Goal: Transaction & Acquisition: Purchase product/service

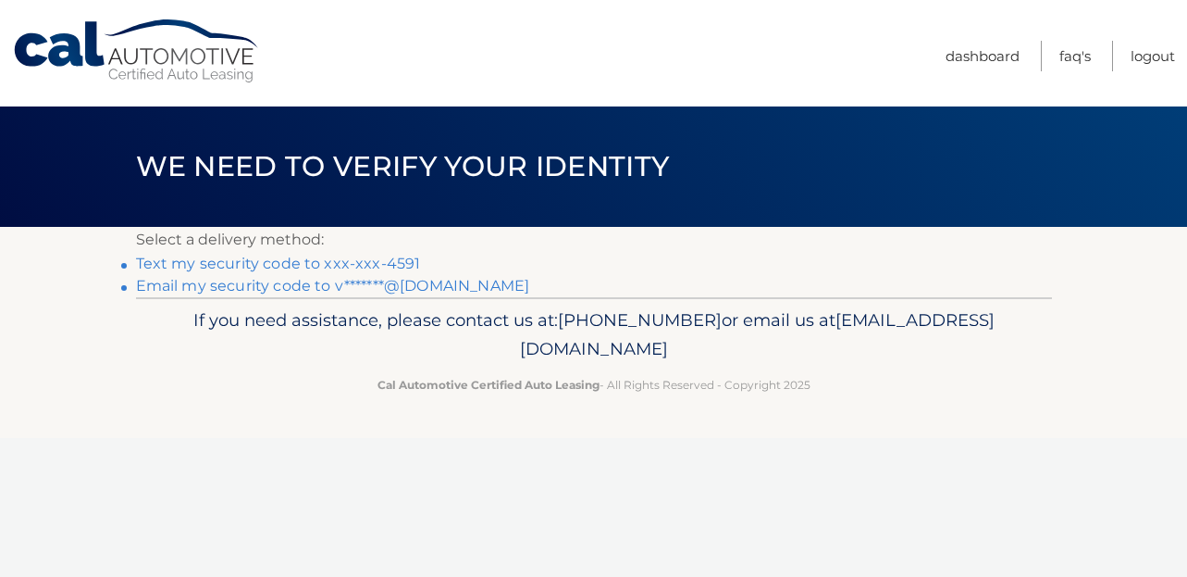
click at [271, 285] on link "Email my security code to v*******@[DOMAIN_NAME]" at bounding box center [333, 286] width 394 height 18
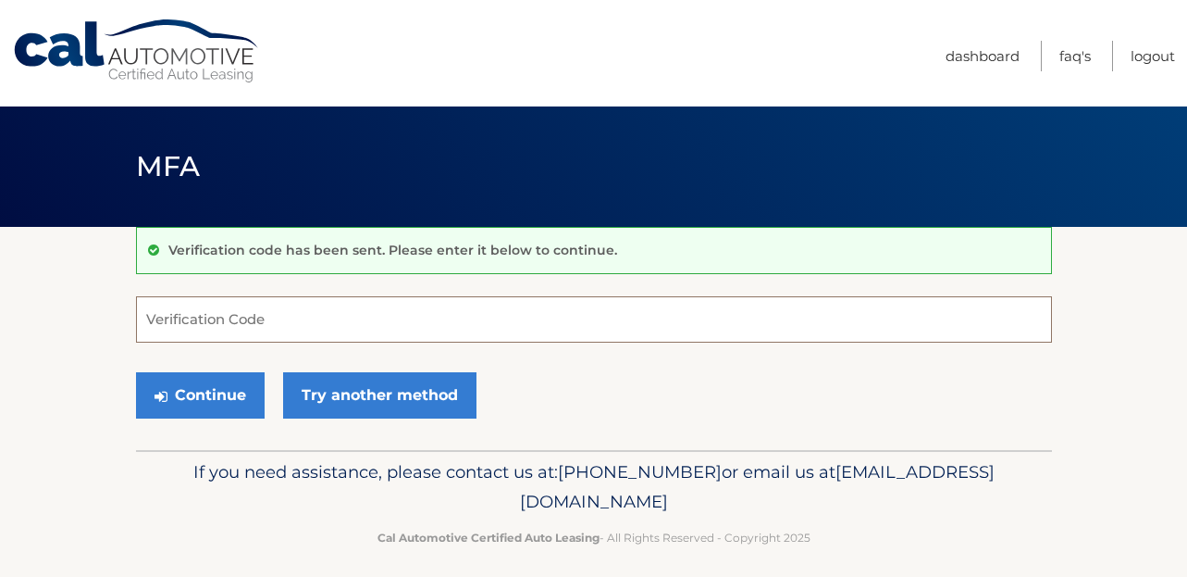
click at [236, 327] on input "Verification Code" at bounding box center [594, 319] width 916 height 46
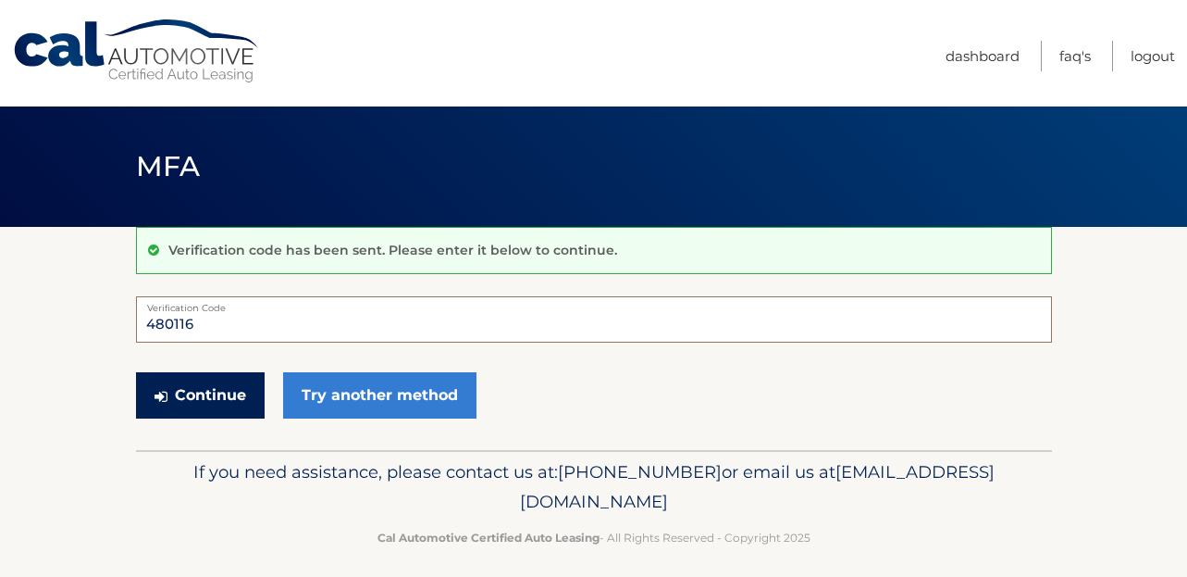
type input "480116"
click at [205, 397] on button "Continue" at bounding box center [200, 395] width 129 height 46
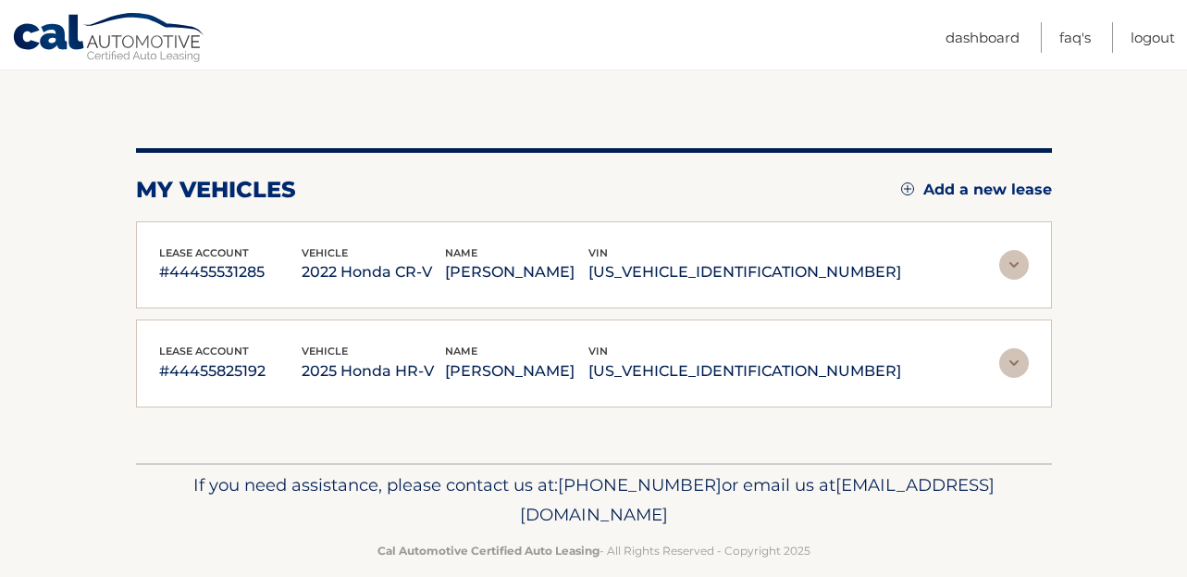
scroll to position [163, 0]
click at [1008, 265] on img at bounding box center [1015, 264] width 30 height 30
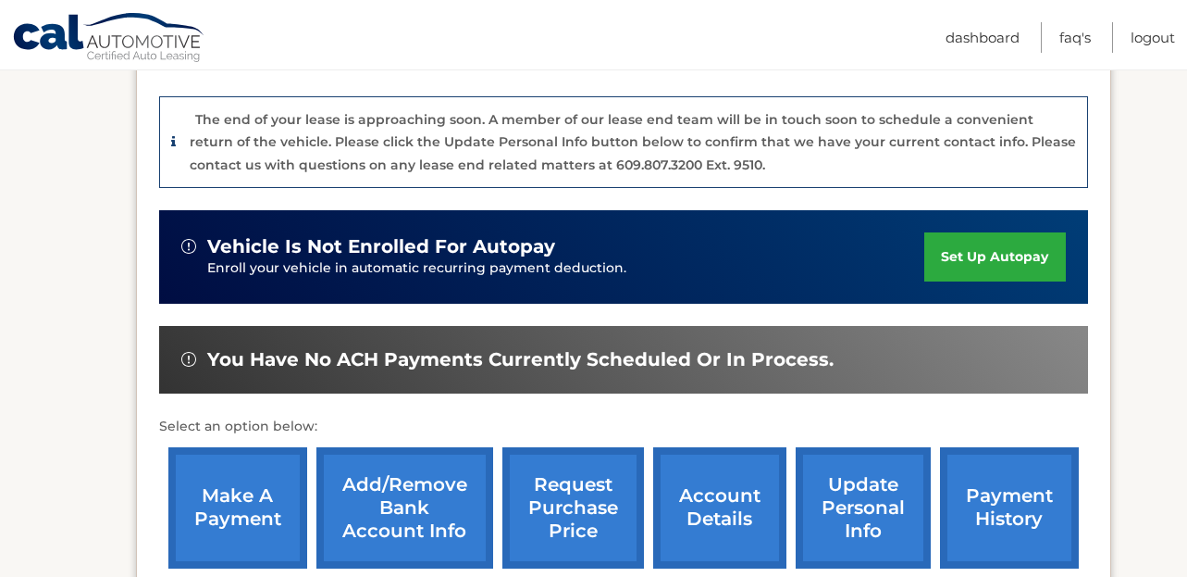
scroll to position [453, 0]
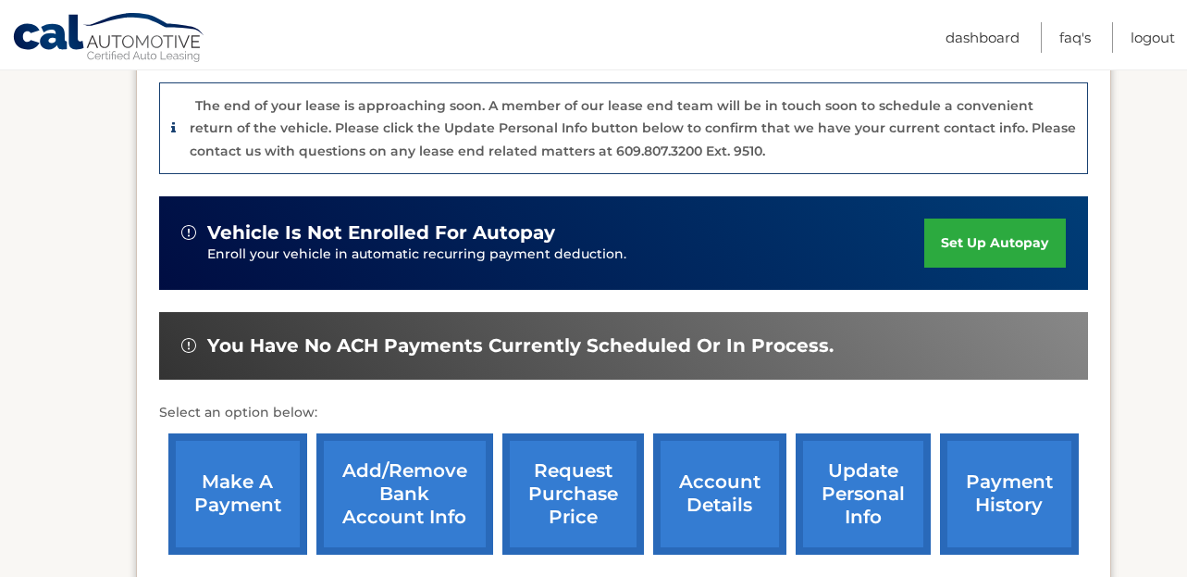
click at [242, 504] on link "make a payment" at bounding box center [237, 493] width 139 height 121
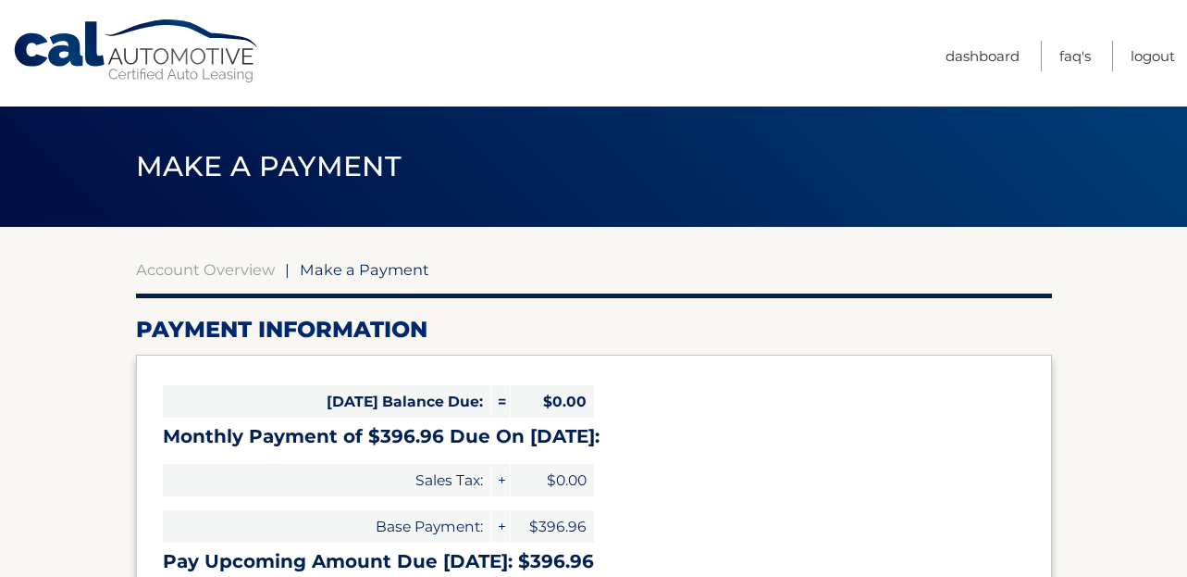
select select "MmM5ODAzZTYtMDJhNS00ZGQzLWIzZTctOTY3NmQ2YTQ3NzRj"
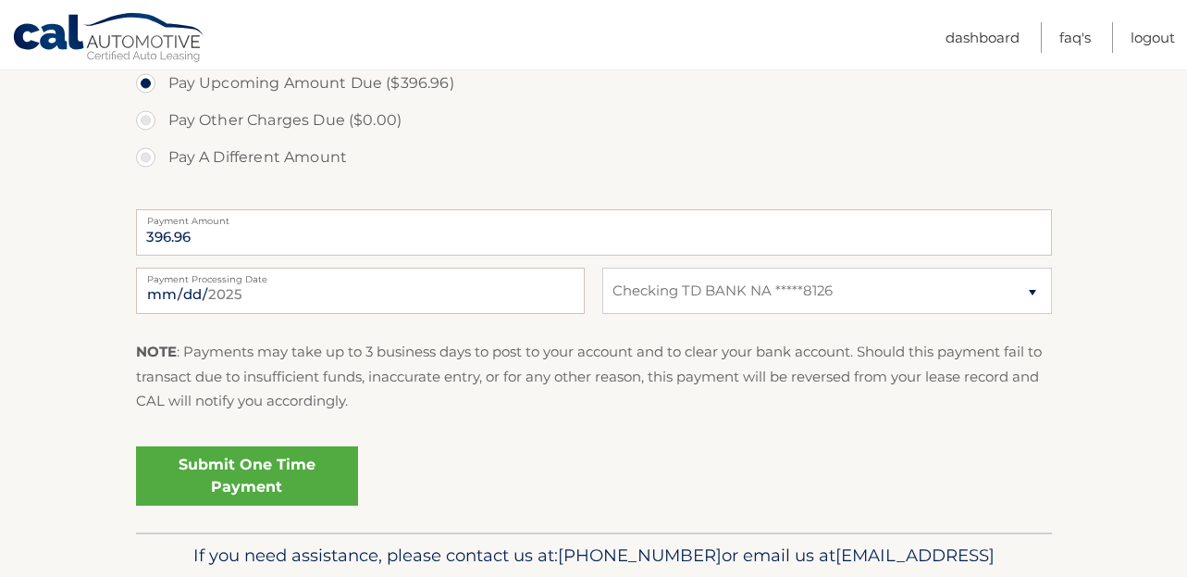
scroll to position [652, 0]
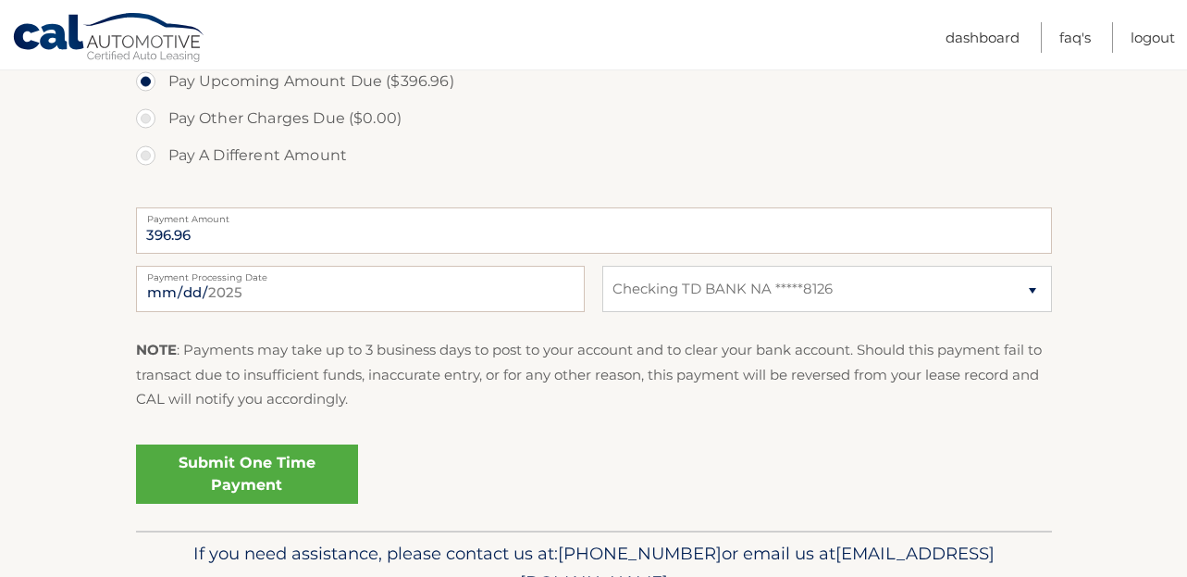
click at [239, 467] on link "Submit One Time Payment" at bounding box center [247, 473] width 222 height 59
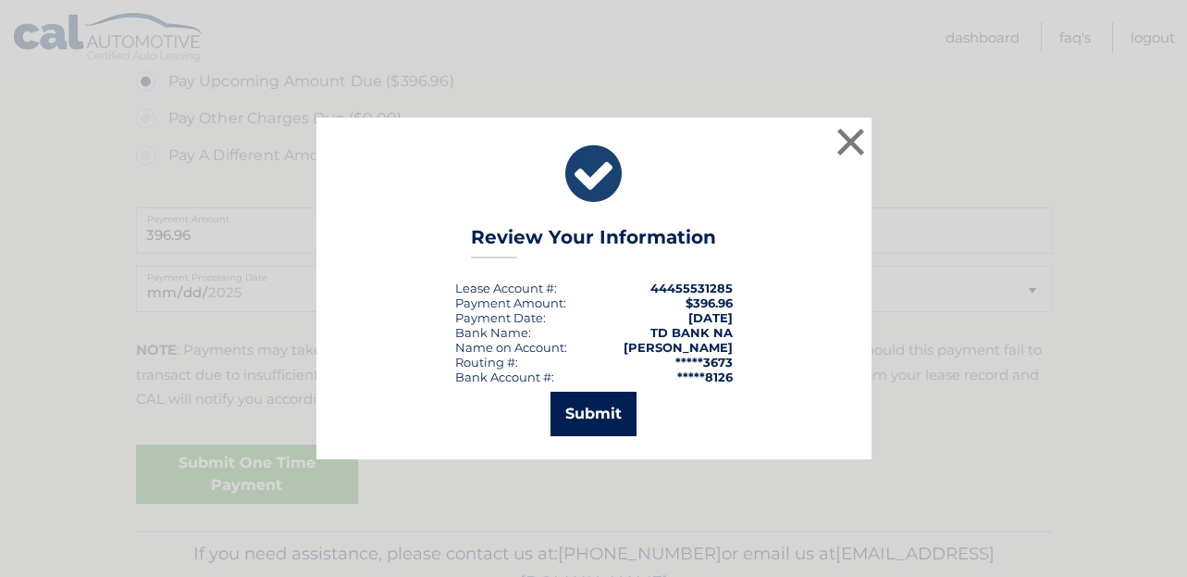
click at [600, 408] on button "Submit" at bounding box center [594, 413] width 86 height 44
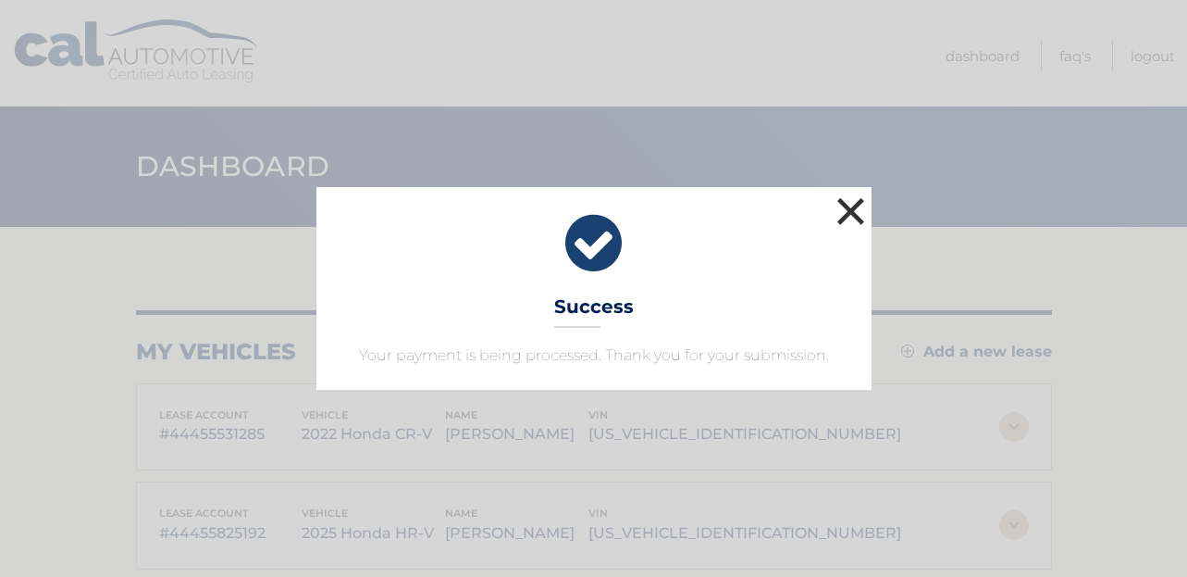
click at [852, 218] on button "×" at bounding box center [851, 210] width 37 height 37
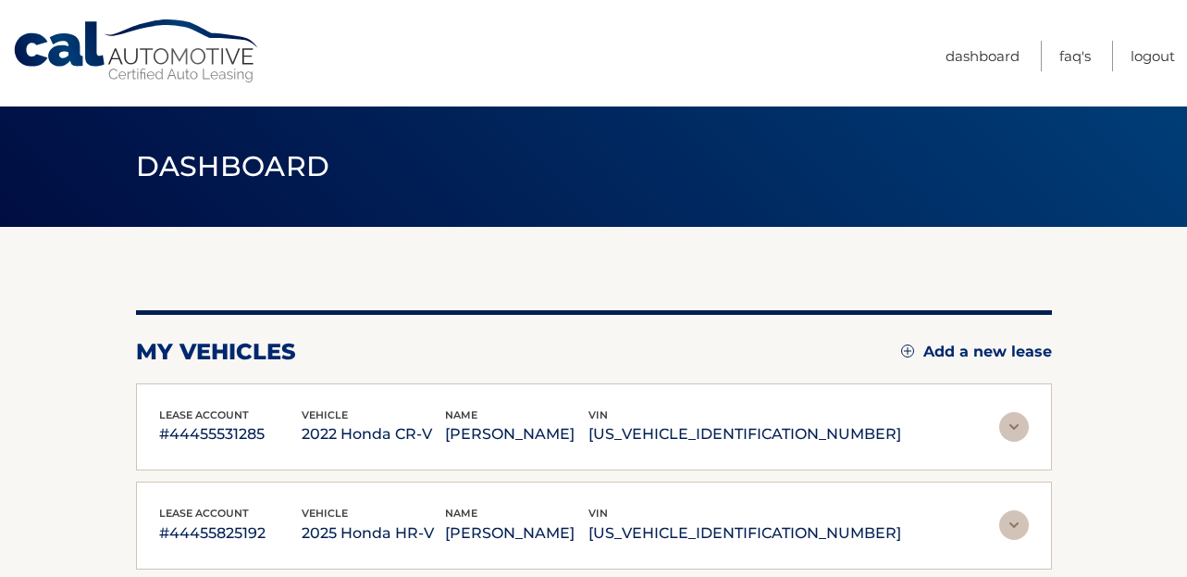
click at [1010, 430] on img at bounding box center [1015, 427] width 30 height 30
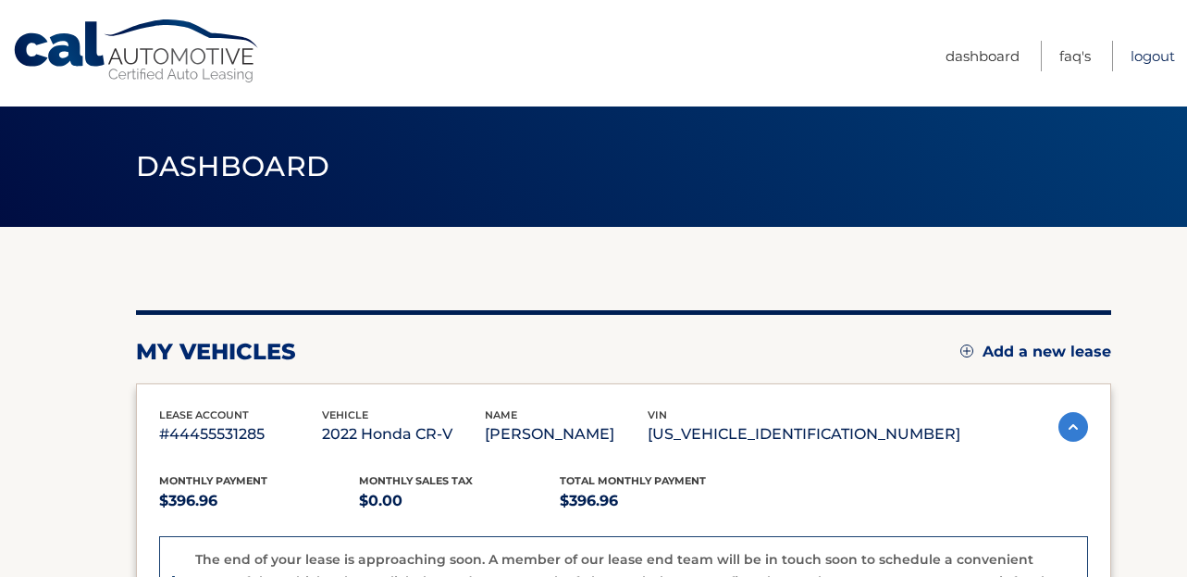
click at [1150, 56] on link "Logout" at bounding box center [1153, 56] width 44 height 31
